Goal: Information Seeking & Learning: Learn about a topic

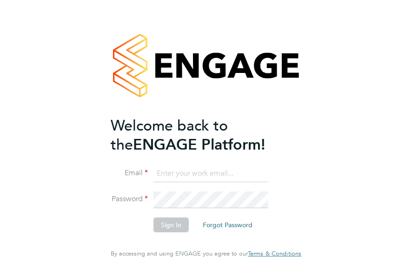
type input "[EMAIL_ADDRESS][DOMAIN_NAME]"
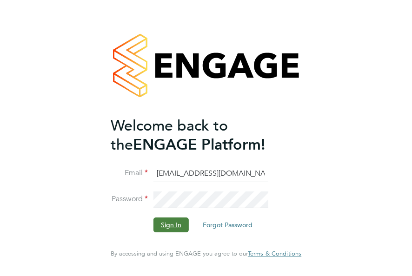
click at [172, 230] on button "Sign In" at bounding box center [170, 225] width 35 height 15
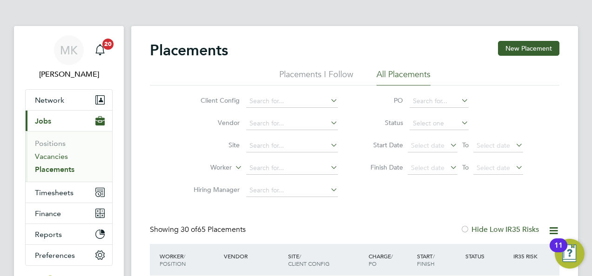
click at [45, 154] on link "Vacancies" at bounding box center [51, 156] width 33 height 9
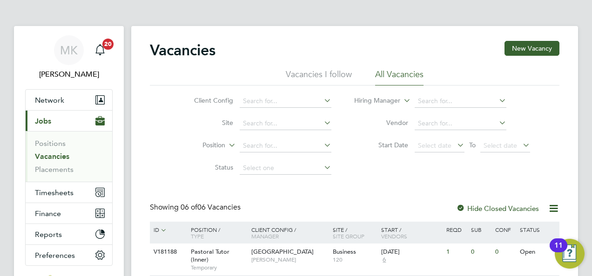
click at [172, 160] on li "Status" at bounding box center [255, 168] width 175 height 22
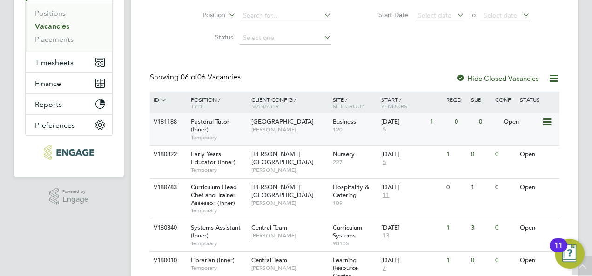
click at [225, 126] on div "Pastoral Tutor (Inner) Temporary" at bounding box center [216, 129] width 65 height 32
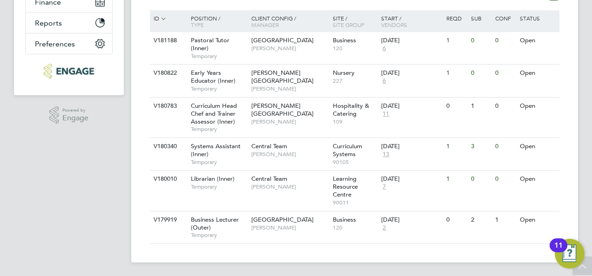
scroll to position [212, 0]
click at [231, 147] on span "Systems Assistant (Inner)" at bounding box center [216, 150] width 50 height 16
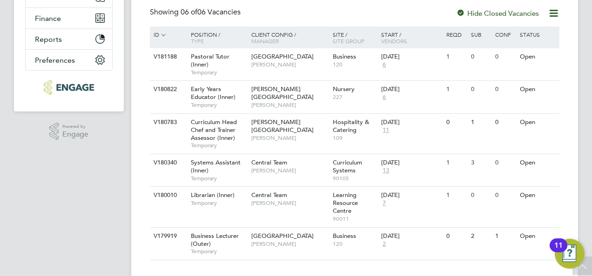
scroll to position [0, 0]
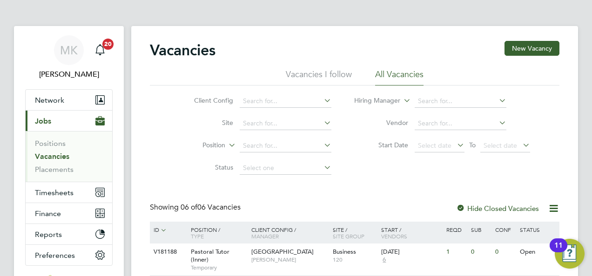
click at [55, 159] on link "Vacancies" at bounding box center [52, 156] width 34 height 9
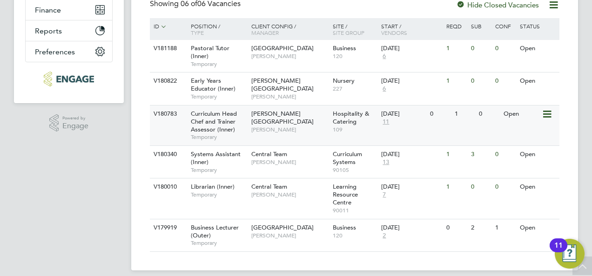
scroll to position [212, 0]
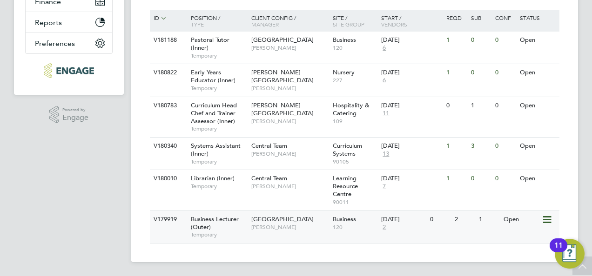
click at [237, 227] on div "Business Lecturer (Outer) Temporary" at bounding box center [216, 227] width 65 height 32
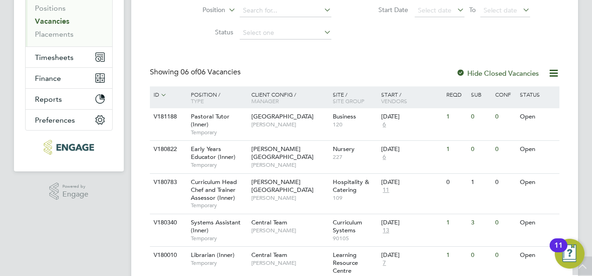
scroll to position [26, 0]
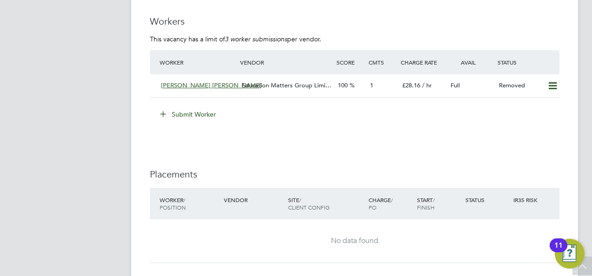
scroll to position [1823, 0]
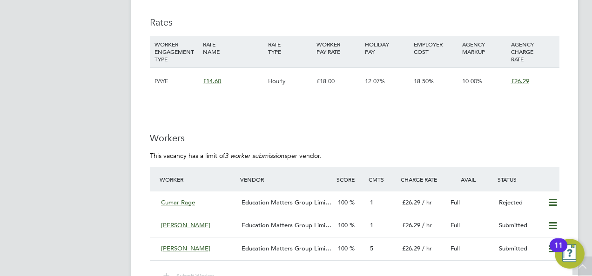
scroll to position [1358, 0]
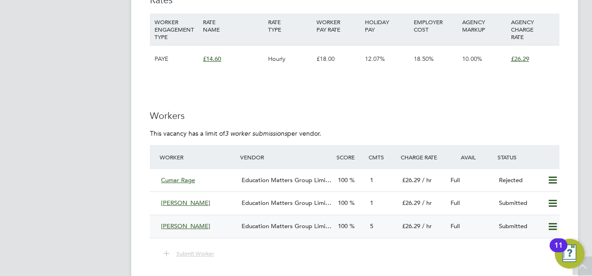
click at [292, 225] on span "Education Matters Group Limi…" at bounding box center [286, 226] width 90 height 8
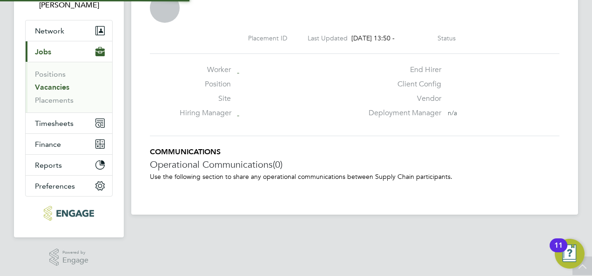
scroll to position [5, 5]
